Goal: Transaction & Acquisition: Purchase product/service

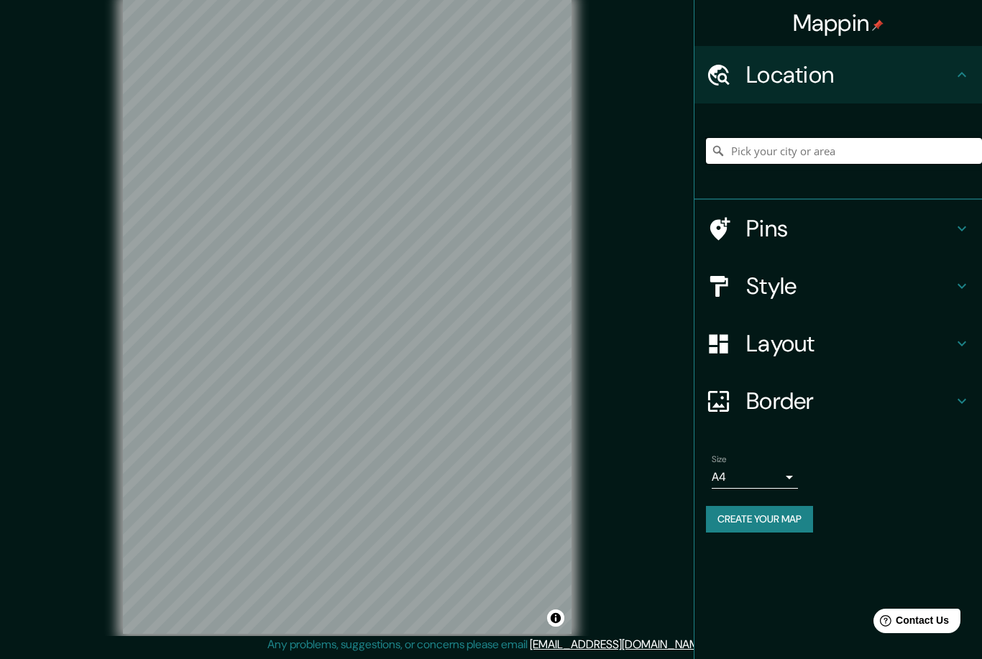
click at [774, 158] on input "Pick your city or area" at bounding box center [844, 151] width 276 height 26
click at [623, 227] on div "Mappin Location [GEOGRAPHIC_DATA], [GEOGRAPHIC_DATA], [GEOGRAPHIC_DATA] Pins St…" at bounding box center [491, 328] width 982 height 662
click at [810, 293] on h4 "Style" at bounding box center [849, 286] width 207 height 29
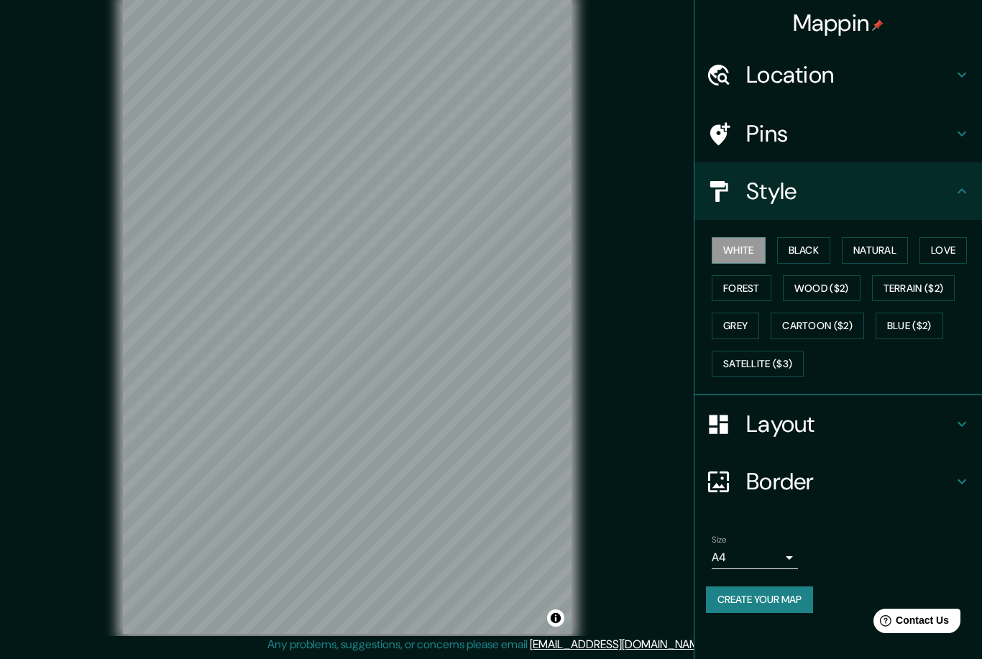
click at [808, 239] on button "Black" at bounding box center [804, 250] width 54 height 27
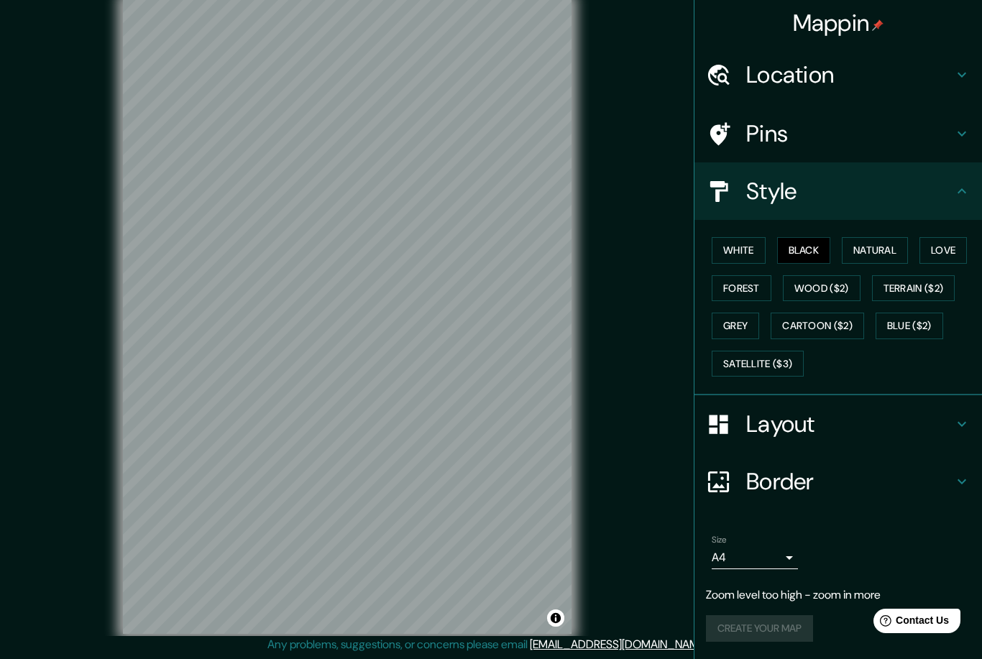
click at [849, 82] on h4 "Location" at bounding box center [849, 74] width 207 height 29
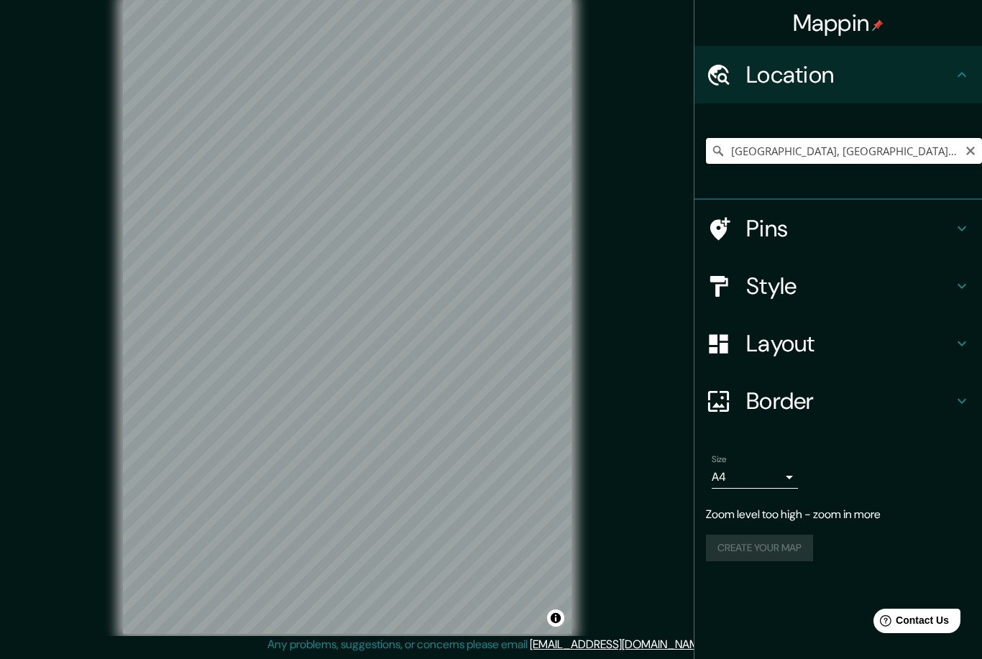
click at [919, 153] on input "[GEOGRAPHIC_DATA], [GEOGRAPHIC_DATA], [GEOGRAPHIC_DATA]" at bounding box center [844, 151] width 276 height 26
click at [799, 144] on input "[GEOGRAPHIC_DATA], [GEOGRAPHIC_DATA], [GEOGRAPHIC_DATA]" at bounding box center [844, 151] width 276 height 26
click at [856, 140] on input "[GEOGRAPHIC_DATA], [GEOGRAPHIC_DATA], [GEOGRAPHIC_DATA]" at bounding box center [844, 151] width 276 height 26
click at [926, 155] on input "[GEOGRAPHIC_DATA], [GEOGRAPHIC_DATA], [GEOGRAPHIC_DATA]" at bounding box center [844, 151] width 276 height 26
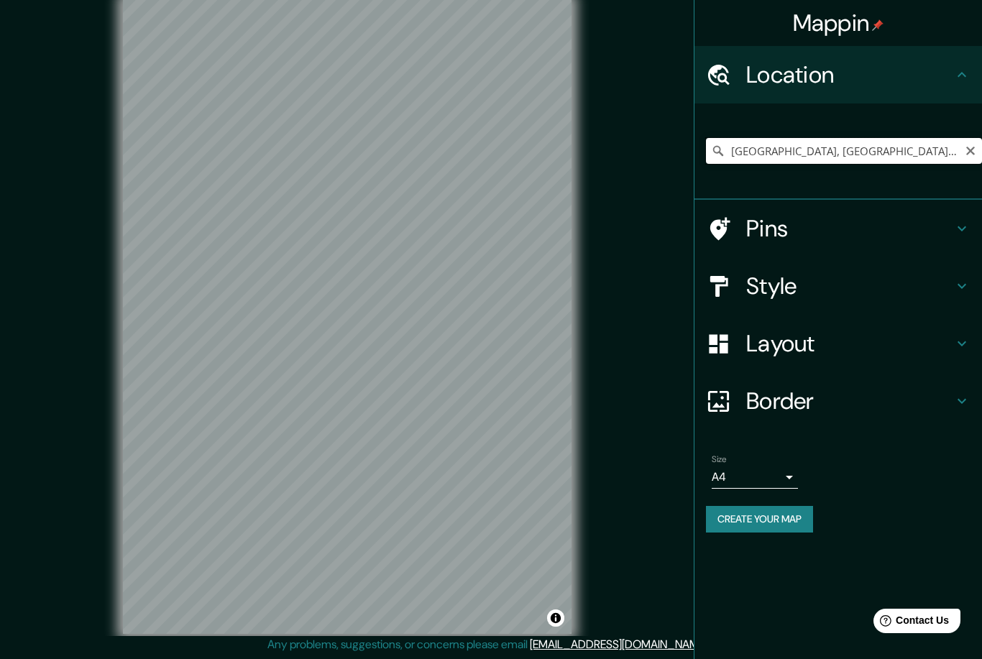
click at [910, 161] on input "[GEOGRAPHIC_DATA], [GEOGRAPHIC_DATA], [GEOGRAPHIC_DATA]" at bounding box center [844, 151] width 276 height 26
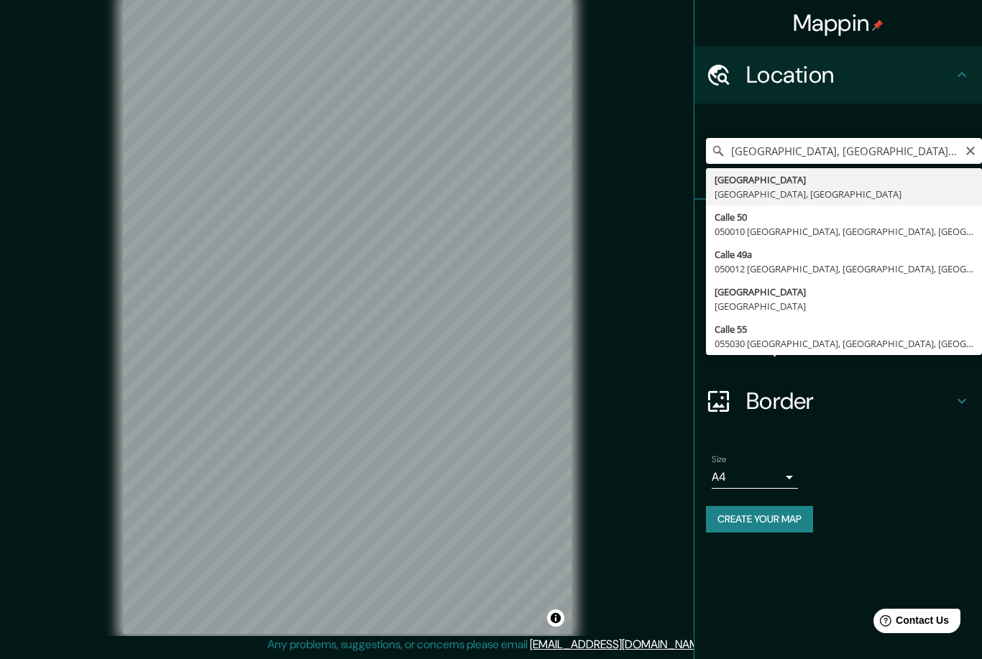
type input "[STREET_ADDRESS]"
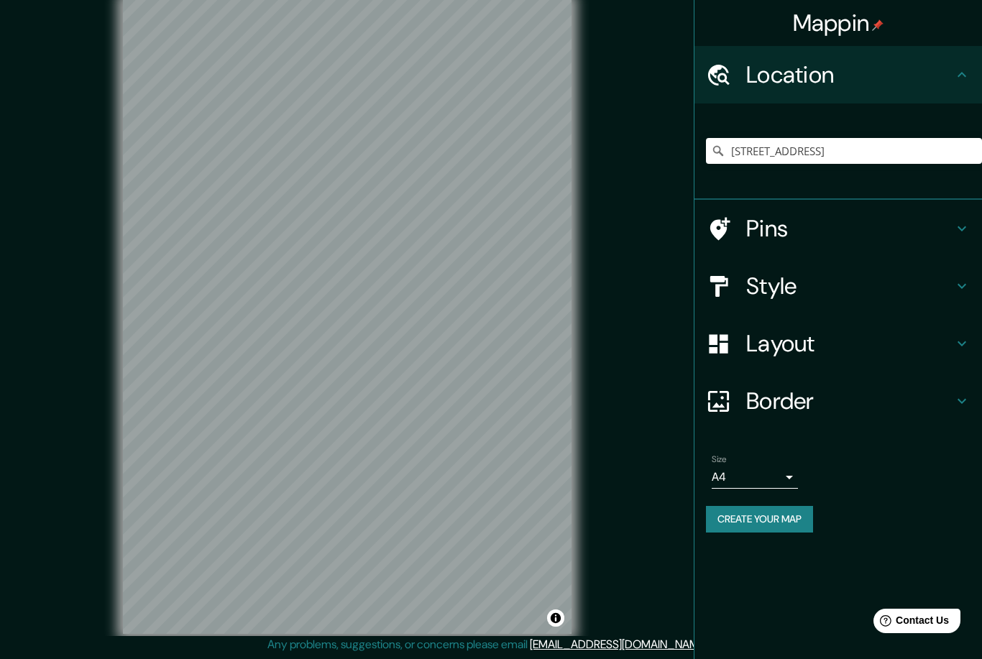
click at [664, 268] on div "Mappin Location Calle 50, 050010 [GEOGRAPHIC_DATA], [GEOGRAPHIC_DATA], [GEOGRAP…" at bounding box center [491, 328] width 982 height 662
click at [803, 339] on h4 "Layout" at bounding box center [849, 343] width 207 height 29
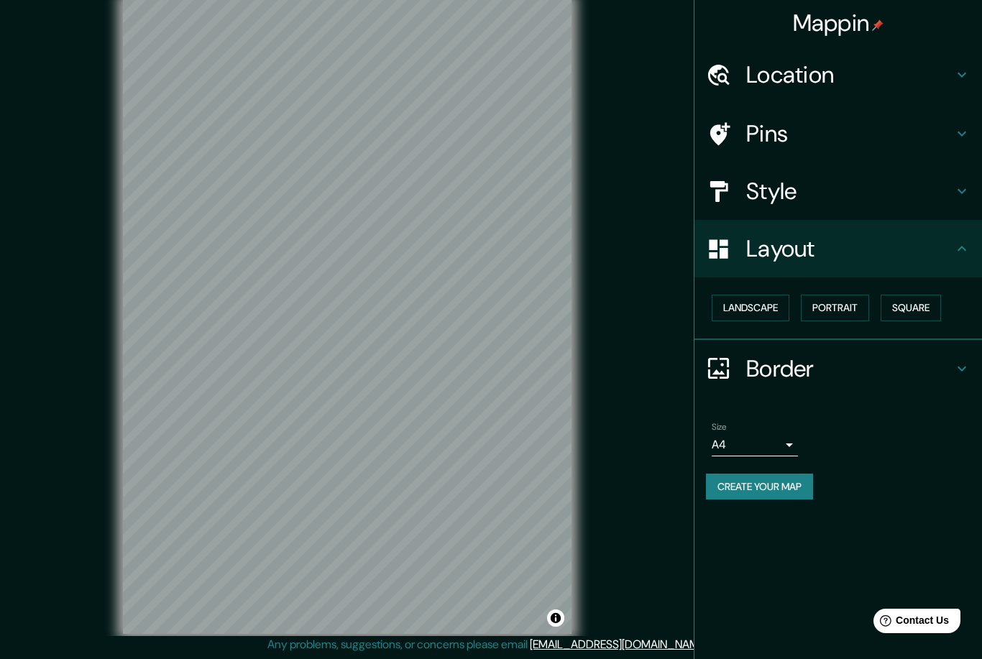
click at [927, 306] on button "Square" at bounding box center [911, 308] width 60 height 27
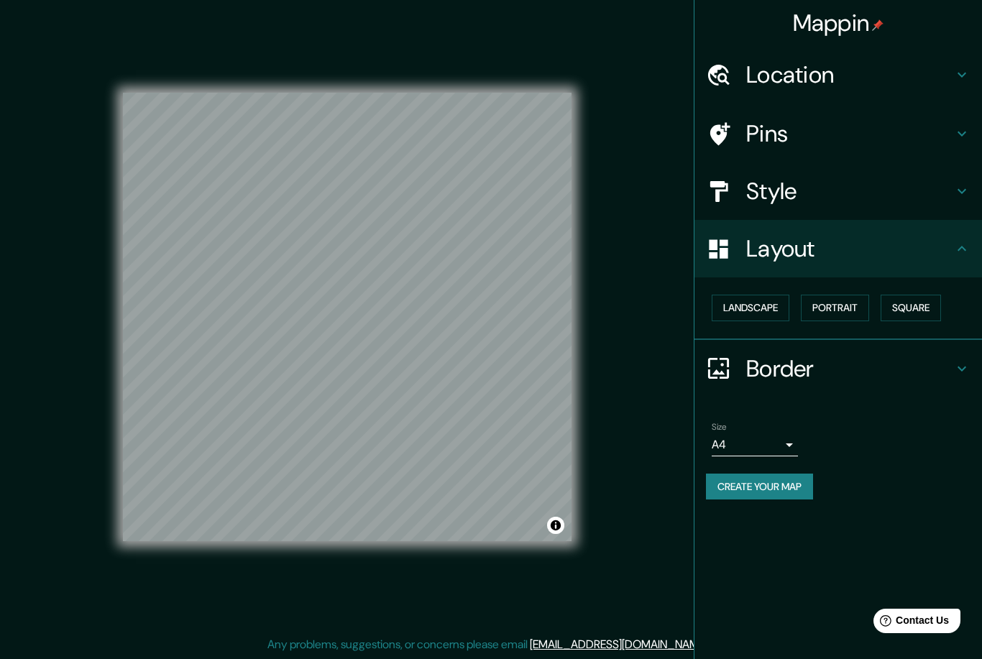
click at [782, 486] on button "Create your map" at bounding box center [759, 487] width 107 height 27
click at [885, 73] on h4 "Location" at bounding box center [849, 74] width 207 height 29
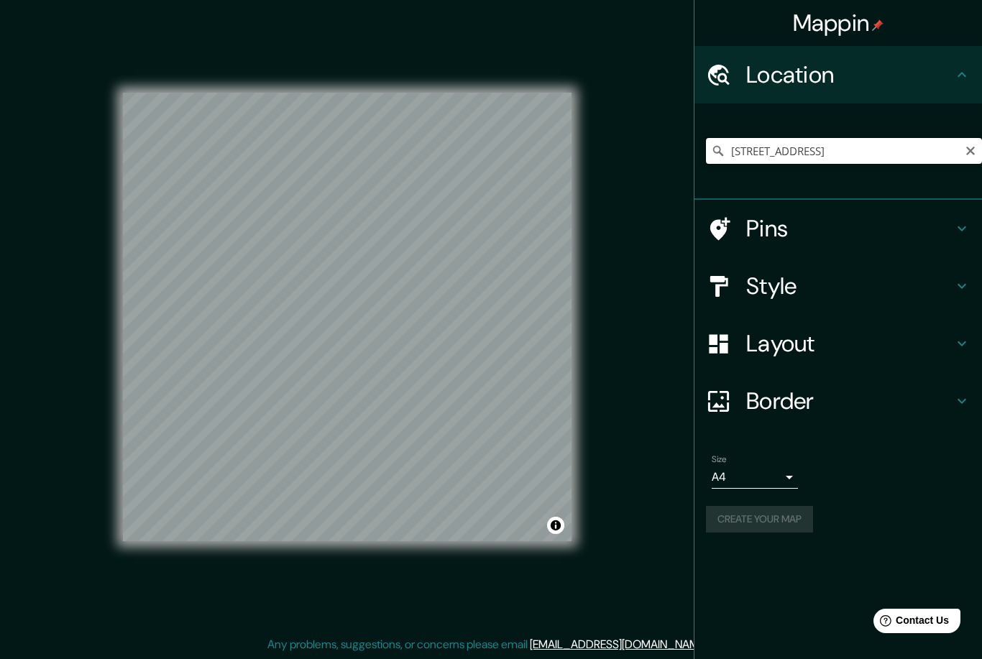
click at [947, 145] on input "[STREET_ADDRESS]" at bounding box center [844, 151] width 276 height 26
click at [977, 147] on input "[STREET_ADDRESS]" at bounding box center [844, 151] width 276 height 26
click at [972, 158] on input "[STREET_ADDRESS]" at bounding box center [844, 151] width 276 height 26
click at [972, 148] on icon "Clear" at bounding box center [971, 151] width 12 height 12
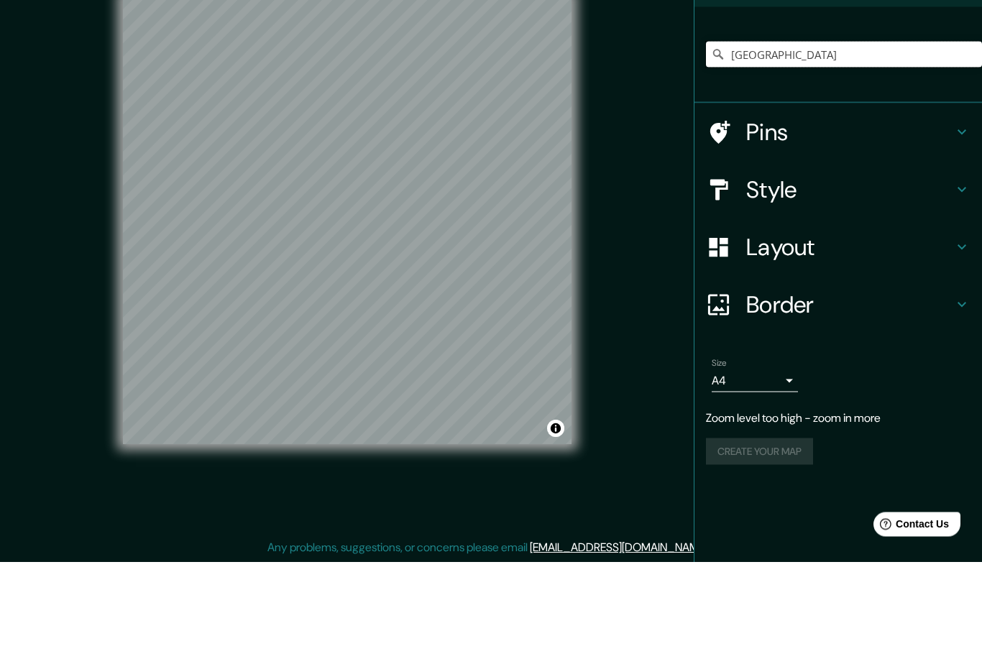
type input "[GEOGRAPHIC_DATA]"
click at [790, 272] on h4 "Style" at bounding box center [849, 286] width 207 height 29
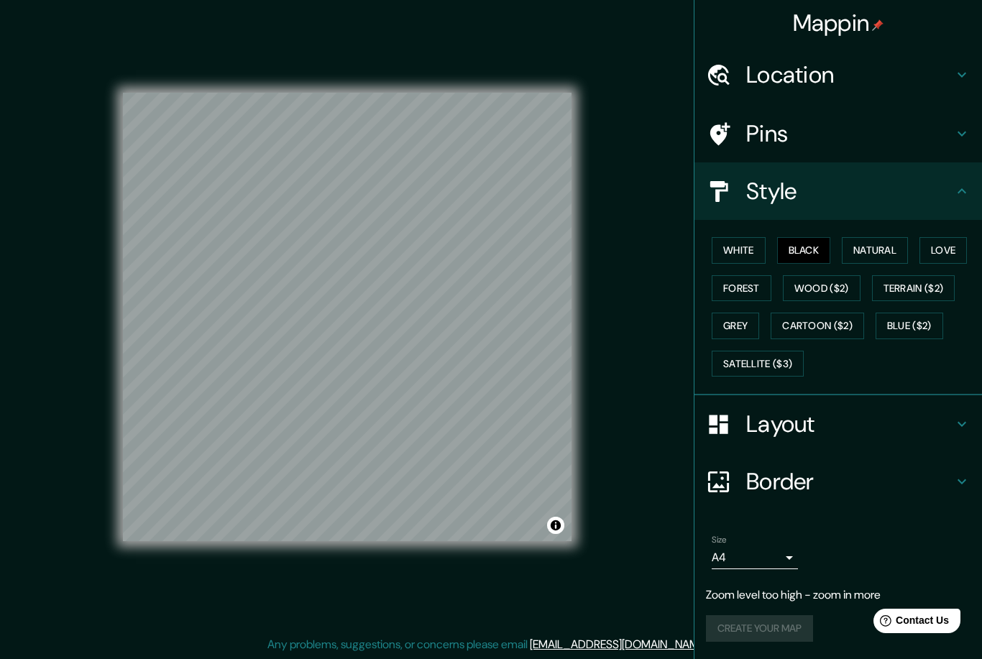
click at [746, 239] on button "White" at bounding box center [739, 250] width 54 height 27
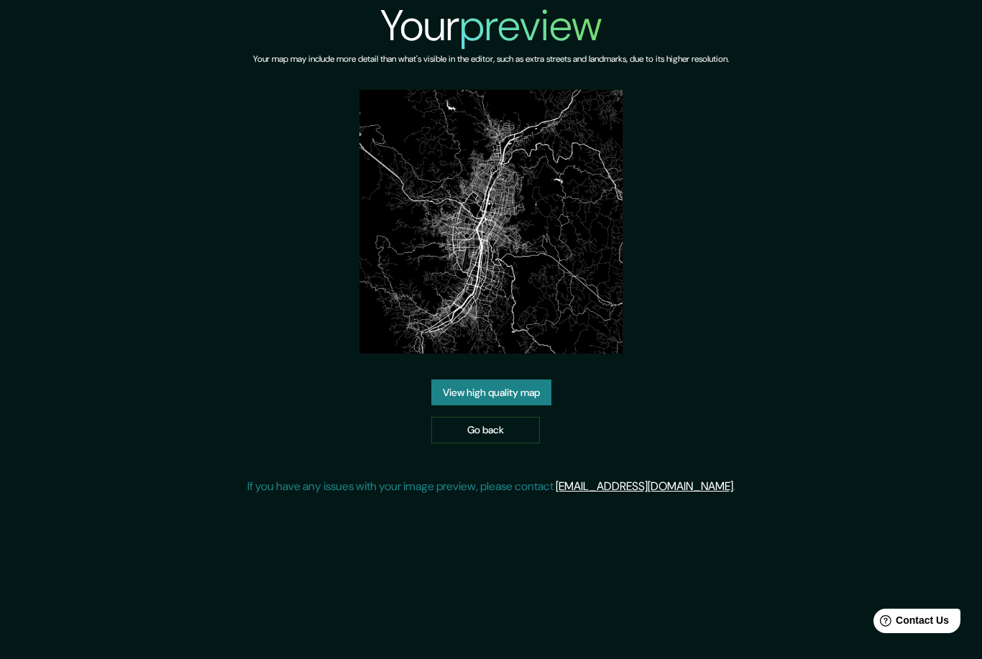
click at [530, 406] on link "View high quality map" at bounding box center [491, 393] width 120 height 27
